Goal: Task Accomplishment & Management: Complete application form

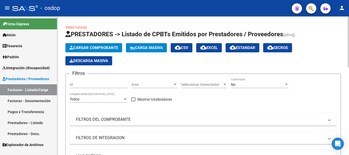
click at [93, 51] on button "Cargar Comprobante" at bounding box center [93, 47] width 57 height 9
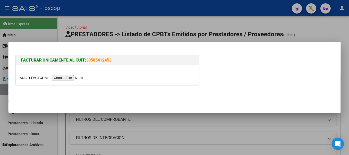
click at [333, 27] on div at bounding box center [174, 77] width 349 height 155
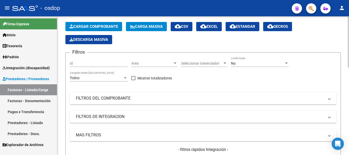
scroll to position [51, 0]
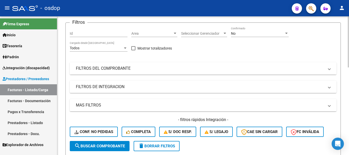
click at [113, 66] on mat-panel-title "FILTROS DEL COMPROBANTE" at bounding box center [200, 69] width 248 height 6
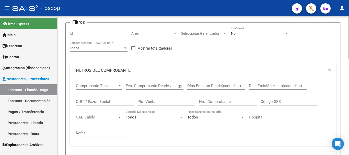
click at [95, 101] on input "CUIT / Razón Social" at bounding box center [105, 101] width 58 height 5
type input "[PERSON_NAME]"
click at [328, 115] on div "Comprobante Tipo Comprobante Tipo Fecha inicio – Fecha fin Fec. Comprobante Des…" at bounding box center [203, 110] width 255 height 63
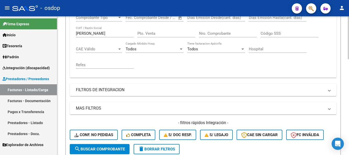
scroll to position [179, 0]
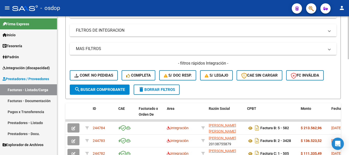
click at [93, 89] on span "search Buscar Comprobante" at bounding box center [99, 89] width 51 height 5
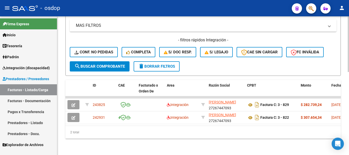
scroll to position [206, 0]
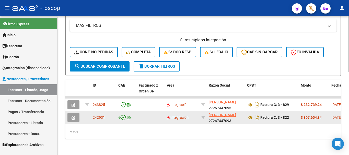
click at [77, 114] on button "button" at bounding box center [73, 117] width 12 height 9
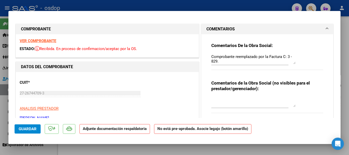
click at [346, 103] on div at bounding box center [174, 77] width 349 height 155
type input "$ 0,00"
